Goal: Information Seeking & Learning: Find specific fact

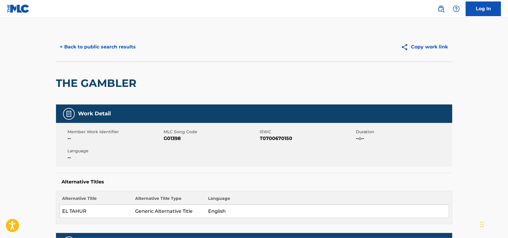
click at [118, 42] on button "< Back to public search results" at bounding box center [98, 47] width 84 height 15
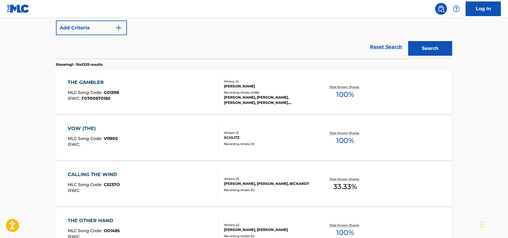
scroll to position [29, 0]
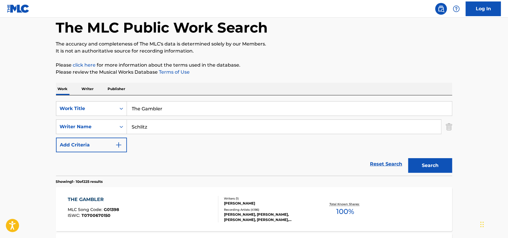
click at [169, 133] on input "Schlitz" at bounding box center [284, 126] width 314 height 14
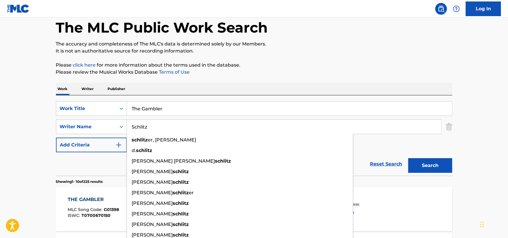
click at [169, 133] on input "Schlitz" at bounding box center [284, 126] width 314 height 14
paste input "[PERSON_NAME]"
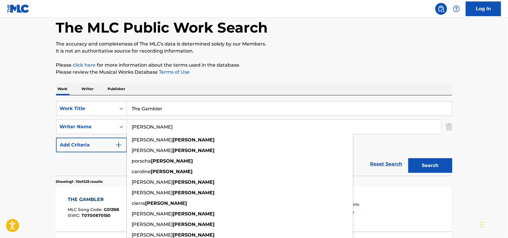
type input "[PERSON_NAME]"
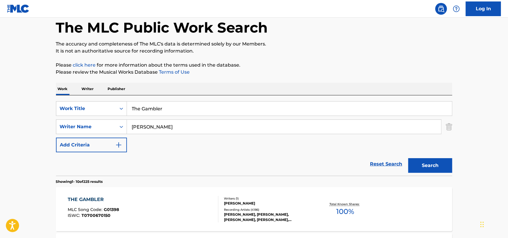
click at [177, 105] on input "The Gambler" at bounding box center [289, 108] width 325 height 14
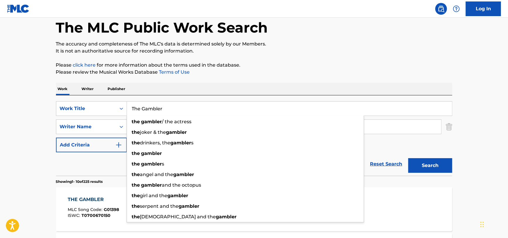
click at [177, 105] on input "The Gambler" at bounding box center [289, 108] width 325 height 14
paste input "omorrow"
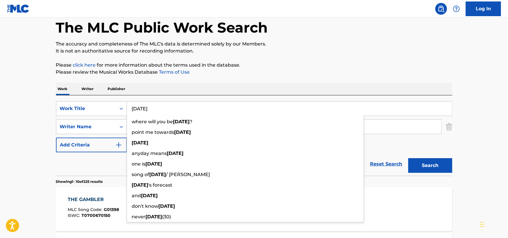
type input "[DATE]"
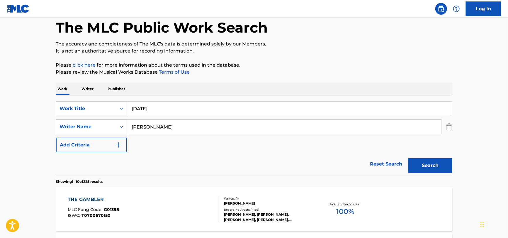
click at [430, 166] on button "Search" at bounding box center [430, 165] width 44 height 15
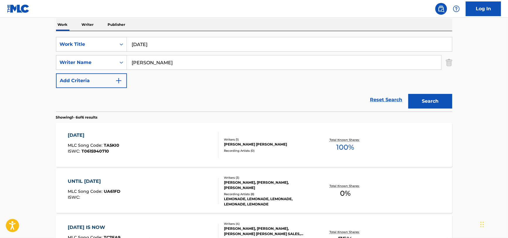
scroll to position [18, 0]
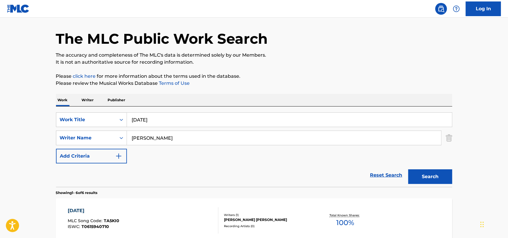
click at [171, 138] on input "[PERSON_NAME]" at bounding box center [284, 138] width 314 height 14
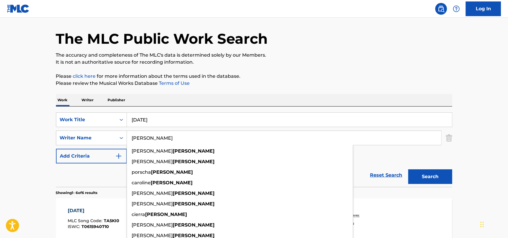
click at [171, 138] on input "[PERSON_NAME]" at bounding box center [284, 138] width 314 height 14
paste input "[PERSON_NAME]"
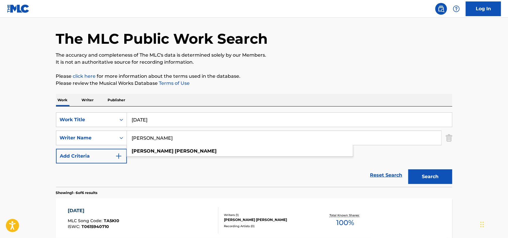
click at [187, 137] on input "[PERSON_NAME]" at bounding box center [284, 138] width 314 height 14
click at [166, 178] on div "Reset Search Search" at bounding box center [254, 174] width 396 height 23
click at [142, 139] on input "[PERSON_NAME]" at bounding box center [284, 138] width 314 height 14
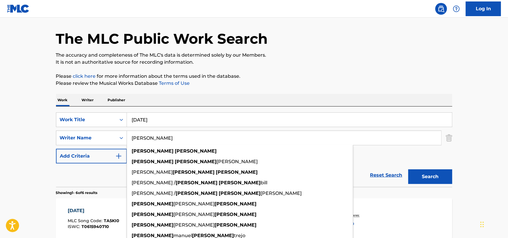
type input "[PERSON_NAME]"
click at [408, 169] on button "Search" at bounding box center [430, 176] width 44 height 15
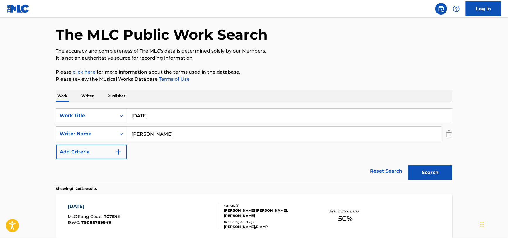
scroll to position [106, 0]
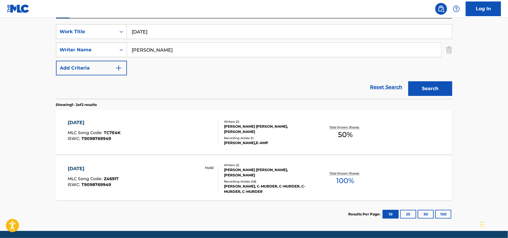
click at [132, 180] on div "[DATE] MLC Song Code : Z4691T ISWC : T9098769949 Hold" at bounding box center [143, 178] width 151 height 26
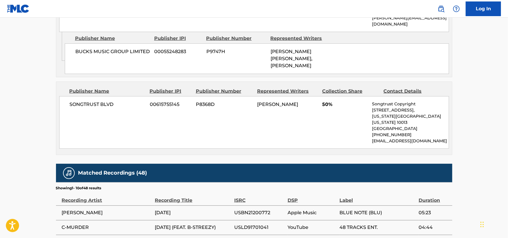
scroll to position [167, 0]
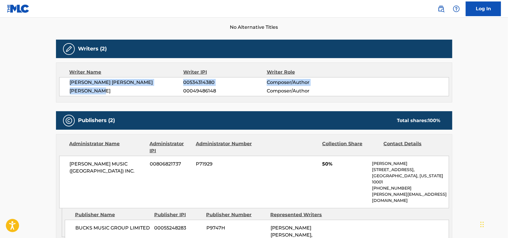
drag, startPoint x: 69, startPoint y: 80, endPoint x: 107, endPoint y: 89, distance: 39.7
click at [107, 89] on div "[PERSON_NAME] [PERSON_NAME] 00534314380 Composer/Author [PERSON_NAME] 000494861…" at bounding box center [254, 86] width 390 height 19
copy div "[PERSON_NAME] [PERSON_NAME] 00534314380 Composer/Author [PERSON_NAME]"
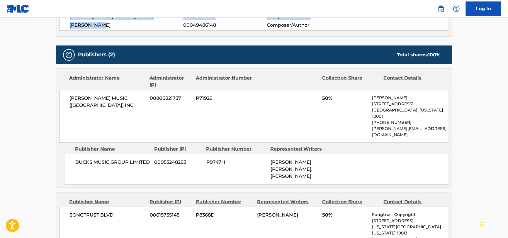
scroll to position [284, 0]
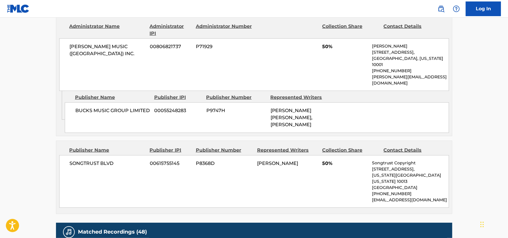
click at [129, 49] on div "[PERSON_NAME] MUSIC ([GEOGRAPHIC_DATA]) INC. 00806821737 P71929 50% [PERSON_NAM…" at bounding box center [254, 64] width 390 height 52
copy div "[PERSON_NAME] MUSIC ([GEOGRAPHIC_DATA]) INC."
click at [80, 107] on span "BUCKS MUSIC GROUP LIMITED" at bounding box center [112, 110] width 75 height 7
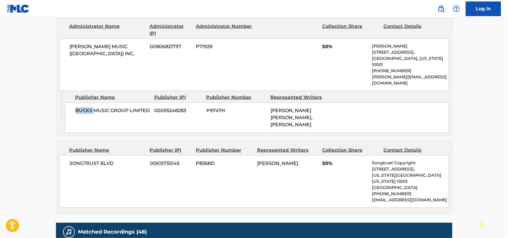
click at [80, 107] on span "BUCKS MUSIC GROUP LIMITED" at bounding box center [112, 110] width 75 height 7
copy div "BUCKS MUSIC GROUP LIMITED"
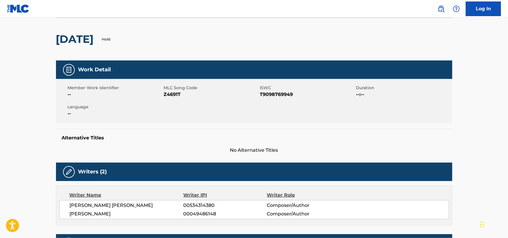
scroll to position [0, 0]
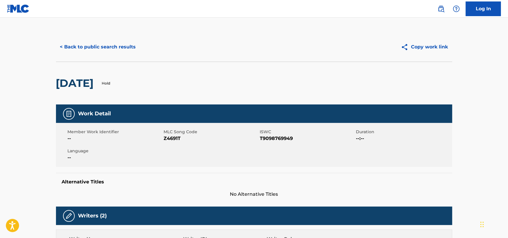
click at [168, 138] on span "Z4691T" at bounding box center [211, 138] width 95 height 7
copy span "Z4691T"
click at [269, 138] on span "T9098769949" at bounding box center [307, 138] width 95 height 7
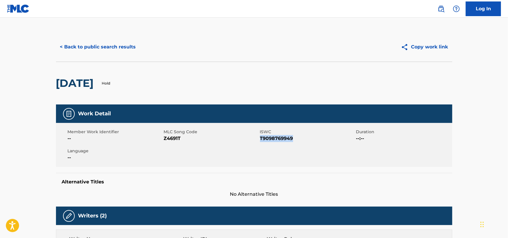
copy span "T9098769949"
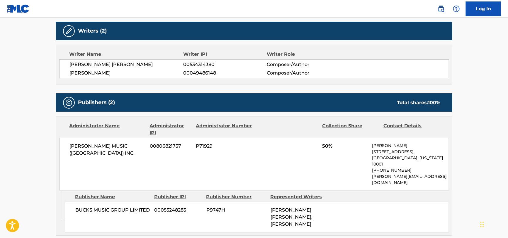
scroll to position [264, 0]
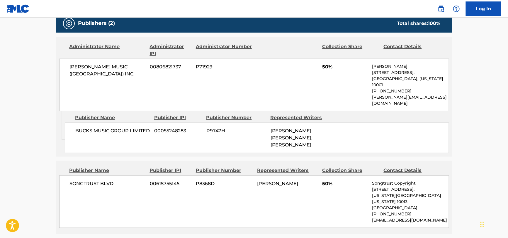
click at [78, 167] on div "Publisher Name" at bounding box center [107, 170] width 76 height 7
click at [76, 180] on span "SONGTRUST BLVD" at bounding box center [108, 183] width 76 height 7
copy div "SONGTRUST BLVD"
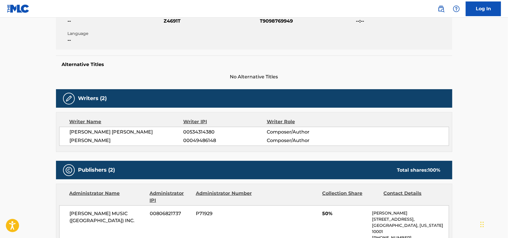
scroll to position [0, 0]
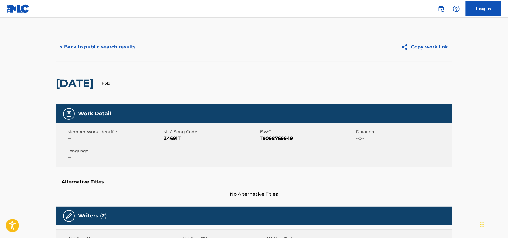
click at [101, 48] on button "< Back to public search results" at bounding box center [98, 47] width 84 height 15
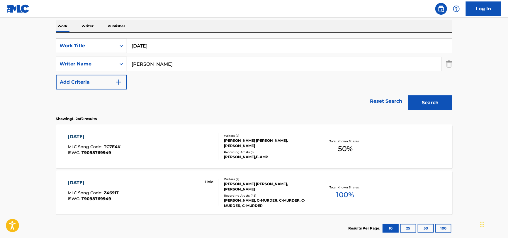
scroll to position [6, 0]
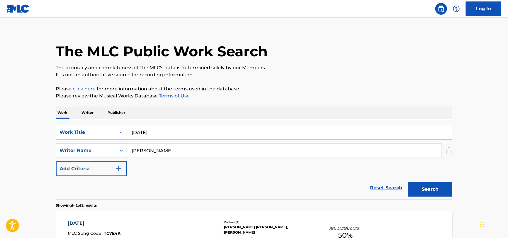
drag, startPoint x: 180, startPoint y: 129, endPoint x: 67, endPoint y: 120, distance: 112.5
click at [67, 120] on div "SearchWithCriteria132991b7-3fd7-4dba-aa10-8ffab1dc9894 Work Title [DATE] Search…" at bounding box center [254, 159] width 396 height 80
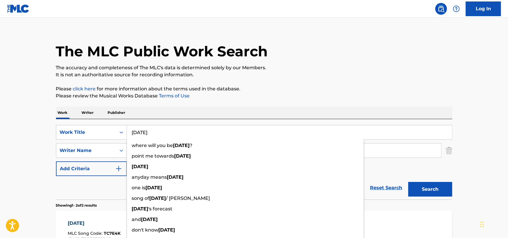
paste input "Love Hangover"
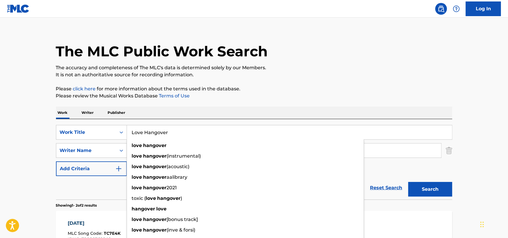
type input "Love Hangover"
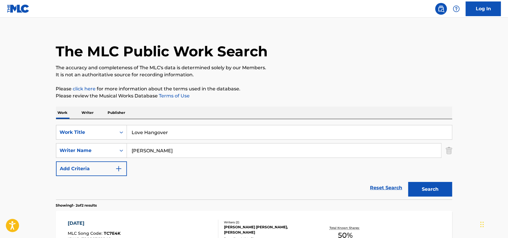
drag, startPoint x: 184, startPoint y: 153, endPoint x: 127, endPoint y: 157, distance: 57.5
click at [127, 157] on div "[PERSON_NAME]" at bounding box center [284, 150] width 314 height 14
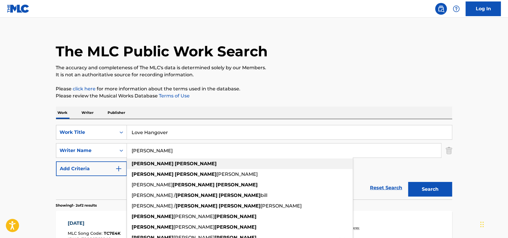
paste input "[PERSON_NAME]"
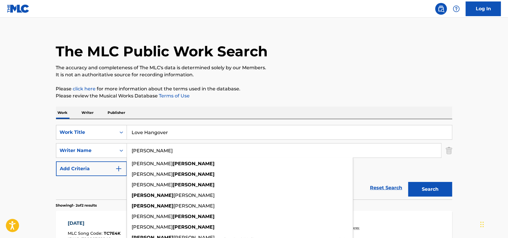
type input "[PERSON_NAME]"
click at [142, 133] on input "Love Hangover" at bounding box center [289, 132] width 325 height 14
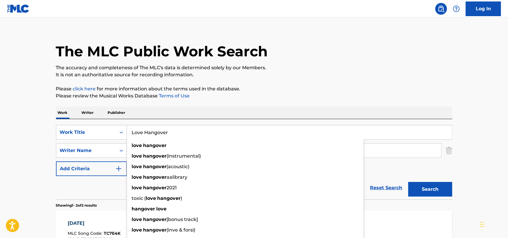
type input "Love Hangover"
click at [121, 189] on div "Reset Search Search" at bounding box center [254, 187] width 396 height 23
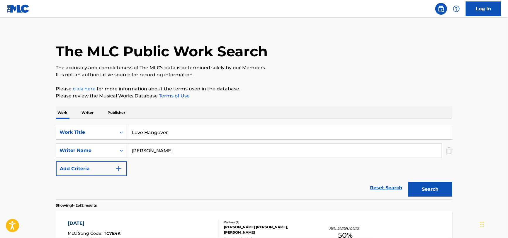
click at [167, 150] on input "[PERSON_NAME]" at bounding box center [284, 150] width 314 height 14
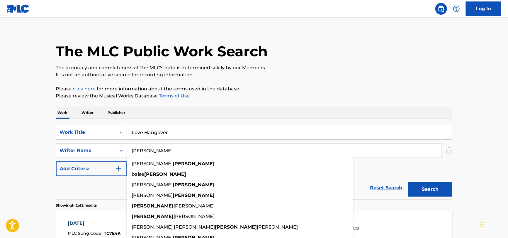
click at [408, 182] on button "Search" at bounding box center [430, 189] width 44 height 15
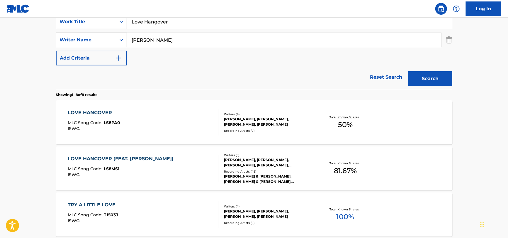
scroll to position [123, 0]
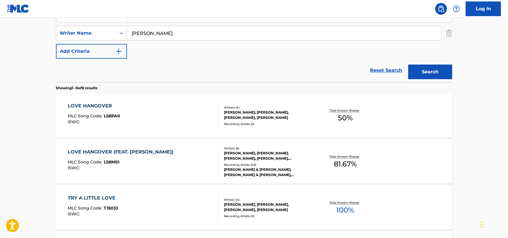
click at [130, 156] on div "LOVE HANGOVER (FEAT. [PERSON_NAME]) MLC Song Code : LS8MS1 ISWC :" at bounding box center [122, 161] width 109 height 26
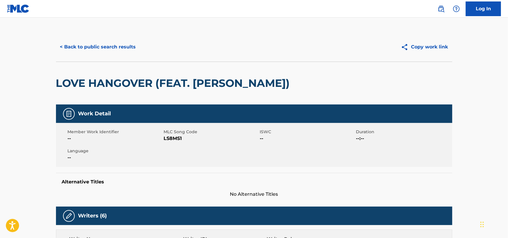
click at [171, 140] on span "LS8MS1" at bounding box center [211, 138] width 95 height 7
click at [169, 141] on span "LS8MS1" at bounding box center [211, 138] width 95 height 7
click at [171, 137] on span "LS8MS1" at bounding box center [211, 138] width 95 height 7
copy span "LS8MS1"
